Goal: Information Seeking & Learning: Learn about a topic

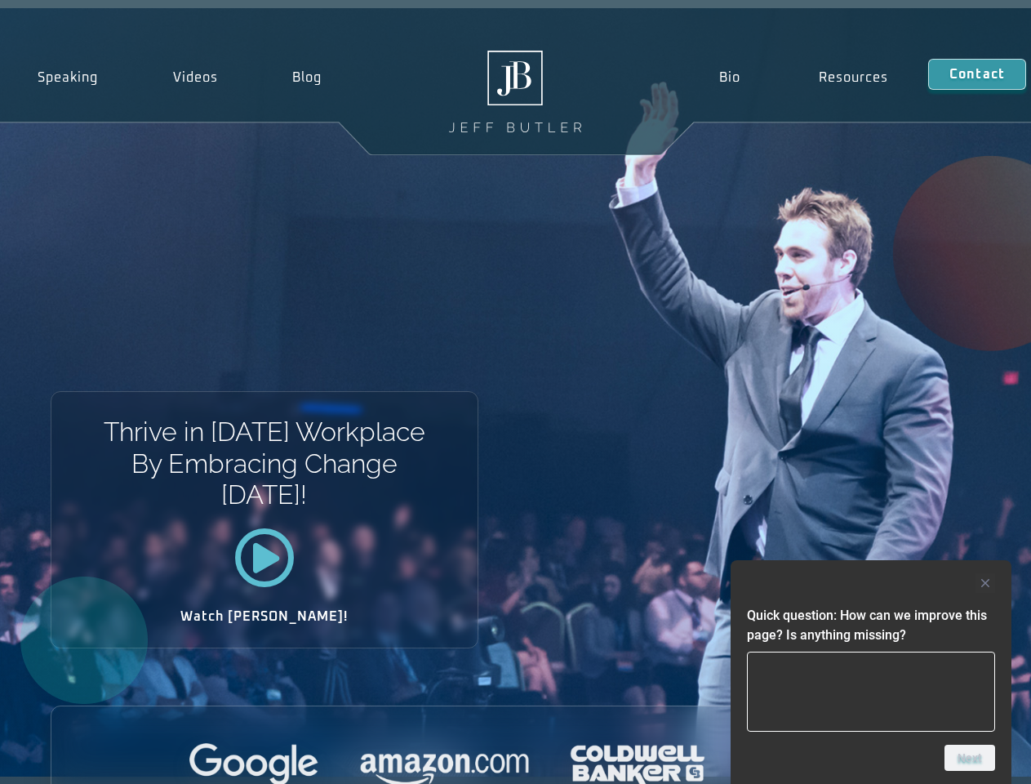
click at [515, 392] on div "Thrive in [DATE] Workplace By Embracing Change [DATE]! Watch [PERSON_NAME]!" at bounding box center [515, 392] width 1031 height 768
click at [871, 583] on div at bounding box center [871, 583] width 248 height 20
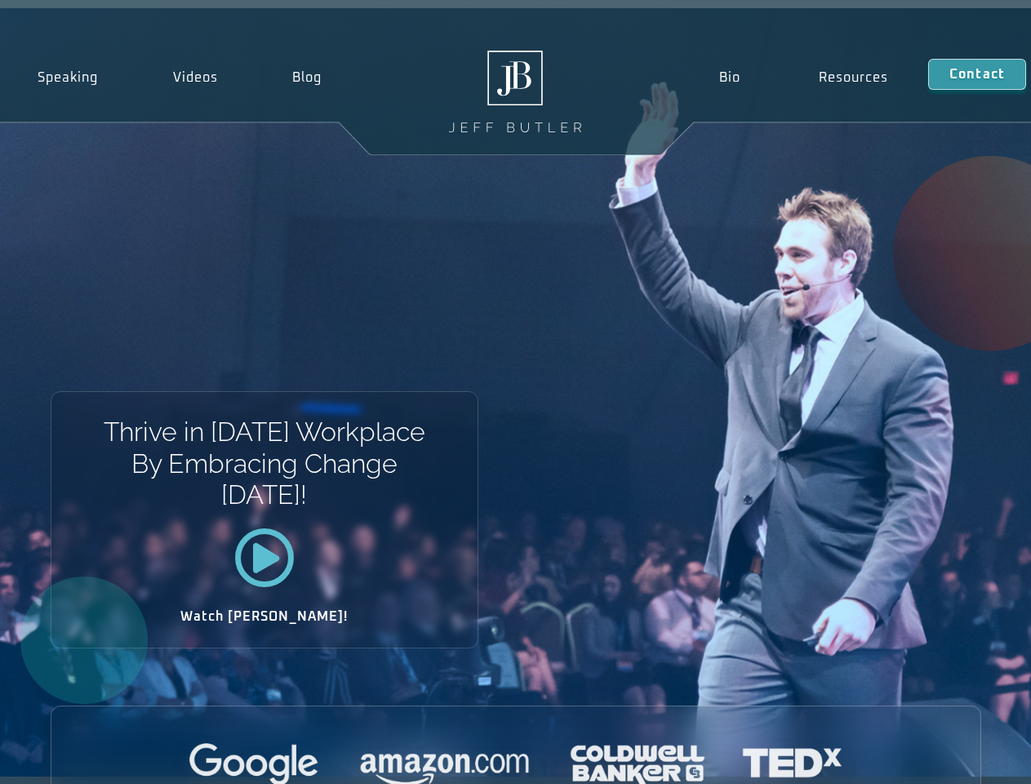
click at [970, 758] on div at bounding box center [515, 765] width 929 height 45
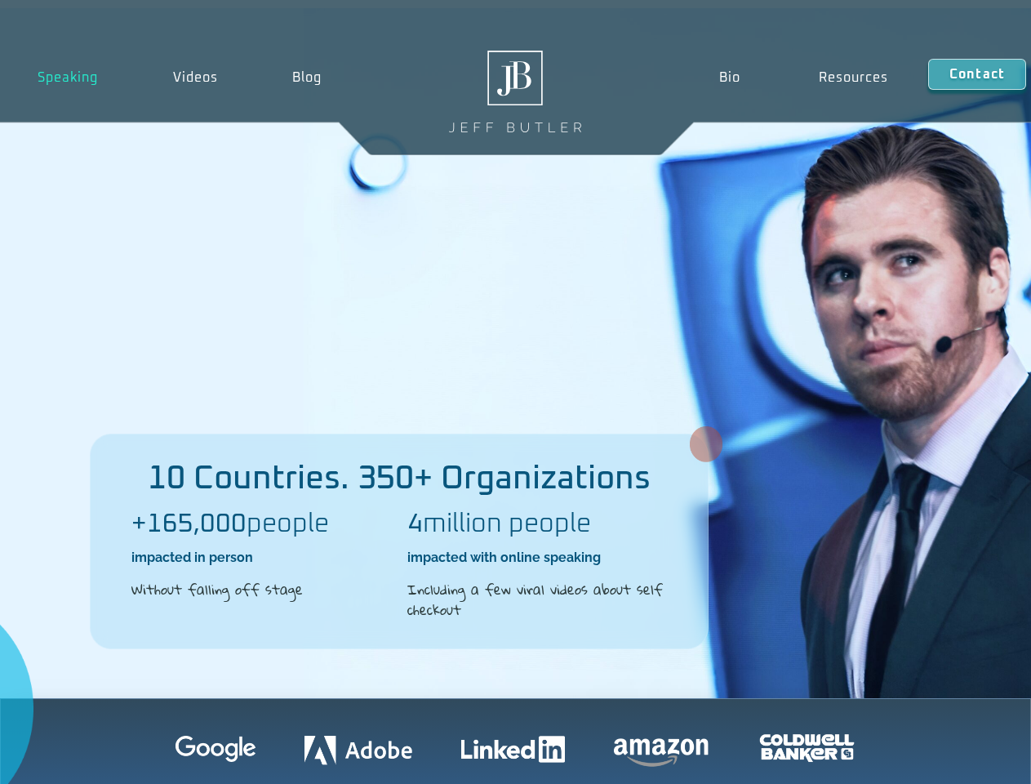
click at [515, 392] on div "10 Countries. 350+ Organizations +165,000 people impacted in person Without fal…" at bounding box center [515, 353] width 1031 height 690
